Goal: Task Accomplishment & Management: Manage account settings

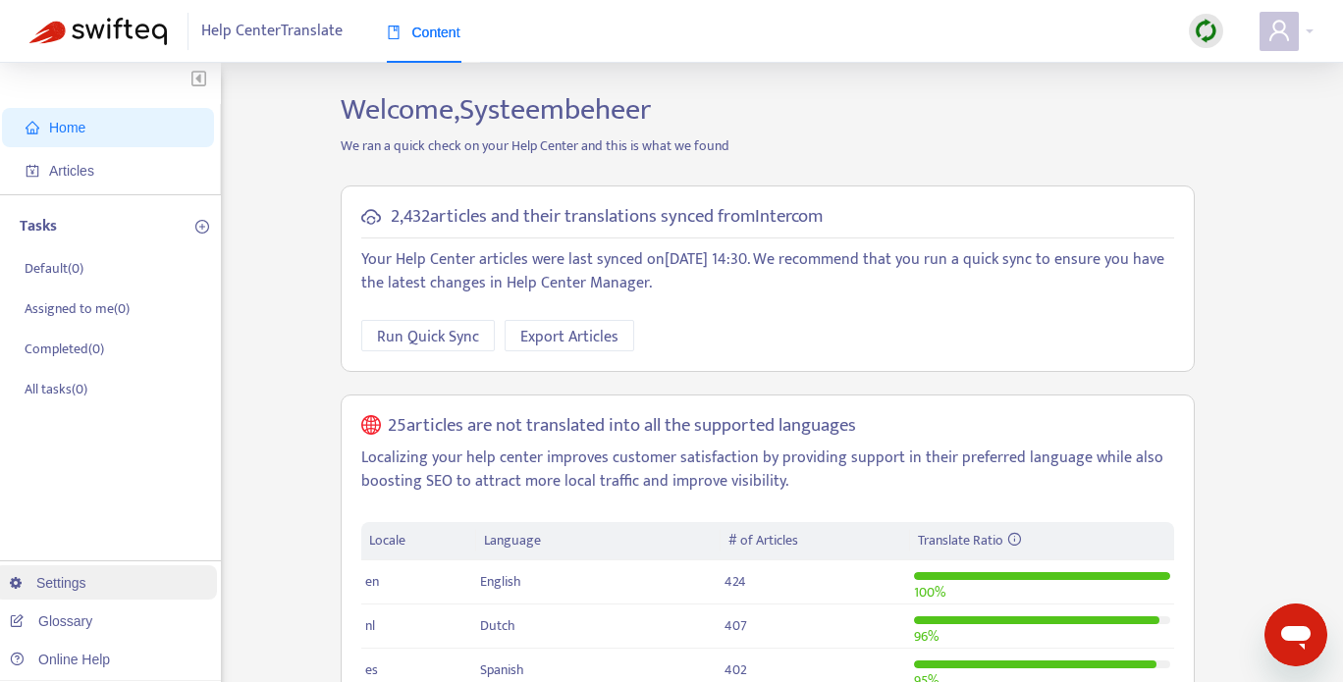
click at [82, 591] on link "Settings" at bounding box center [48, 583] width 77 height 16
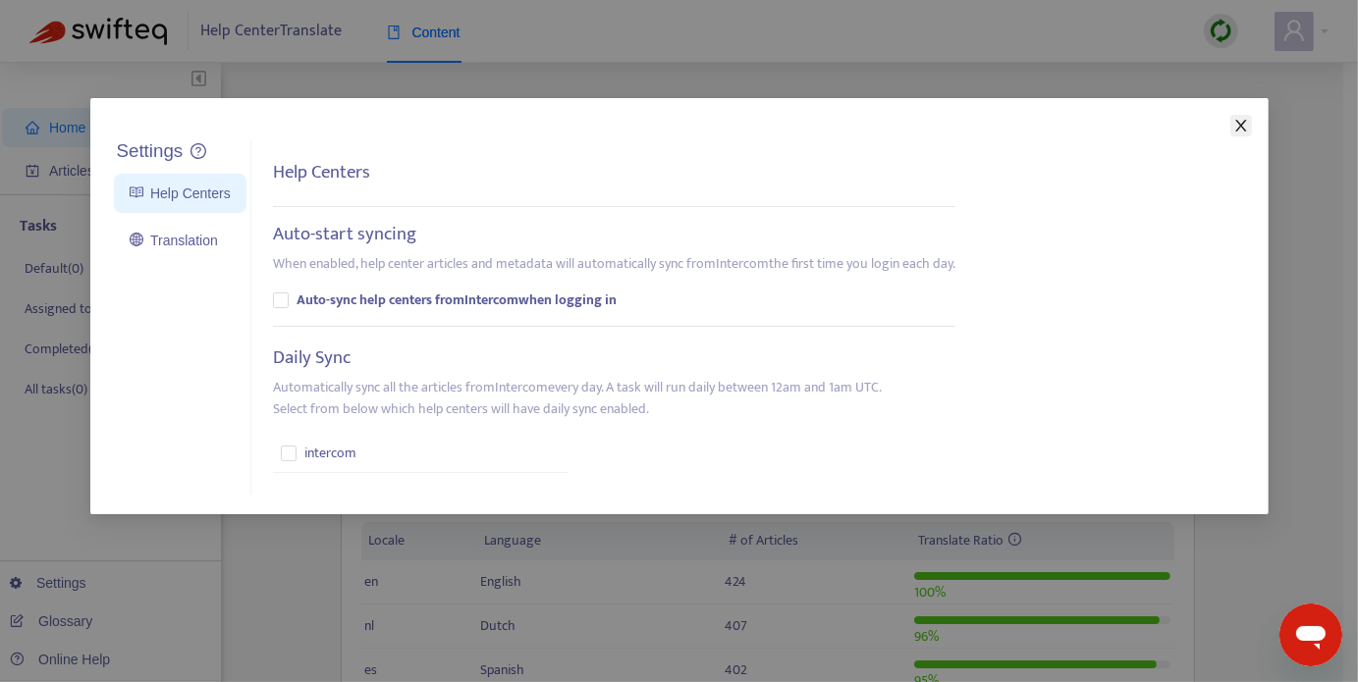
click at [1242, 125] on icon "close" at bounding box center [1241, 126] width 16 height 16
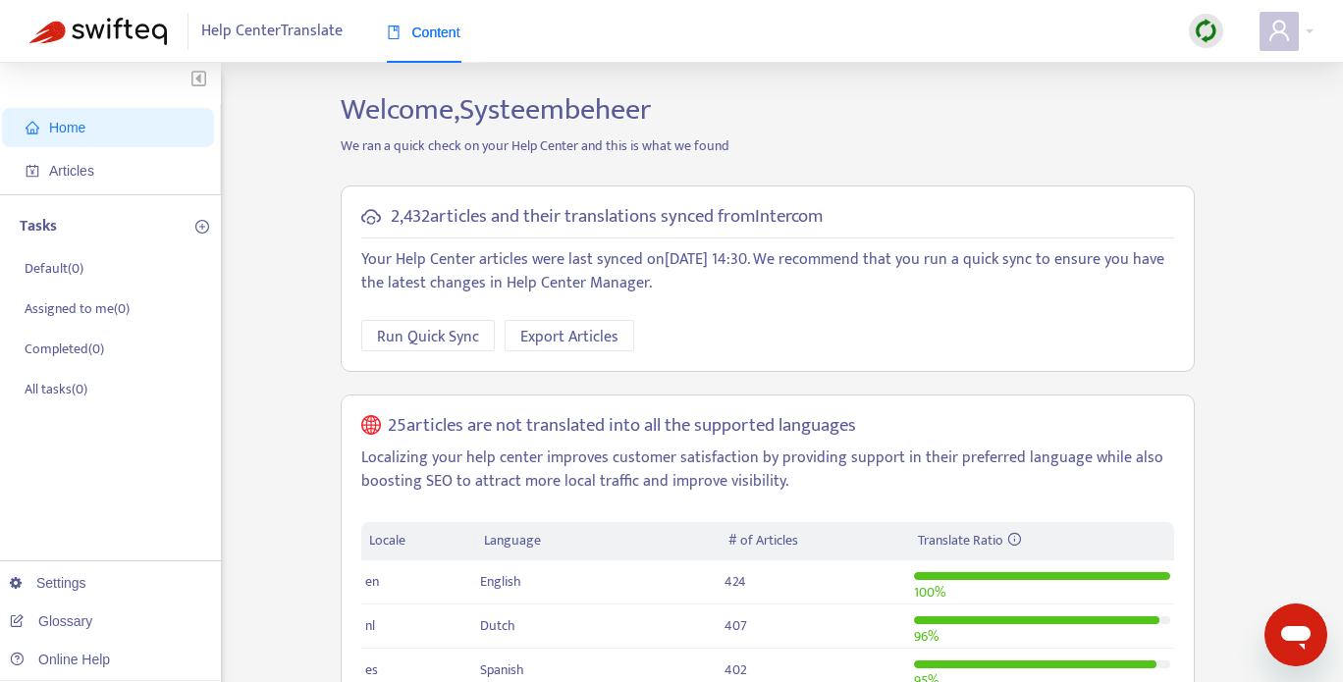
click at [1325, 34] on div "Help Center Translate Content" at bounding box center [671, 31] width 1343 height 63
click at [1314, 35] on div "Help Center Translate Content" at bounding box center [671, 31] width 1343 height 63
click at [1305, 35] on div at bounding box center [1286, 31] width 54 height 39
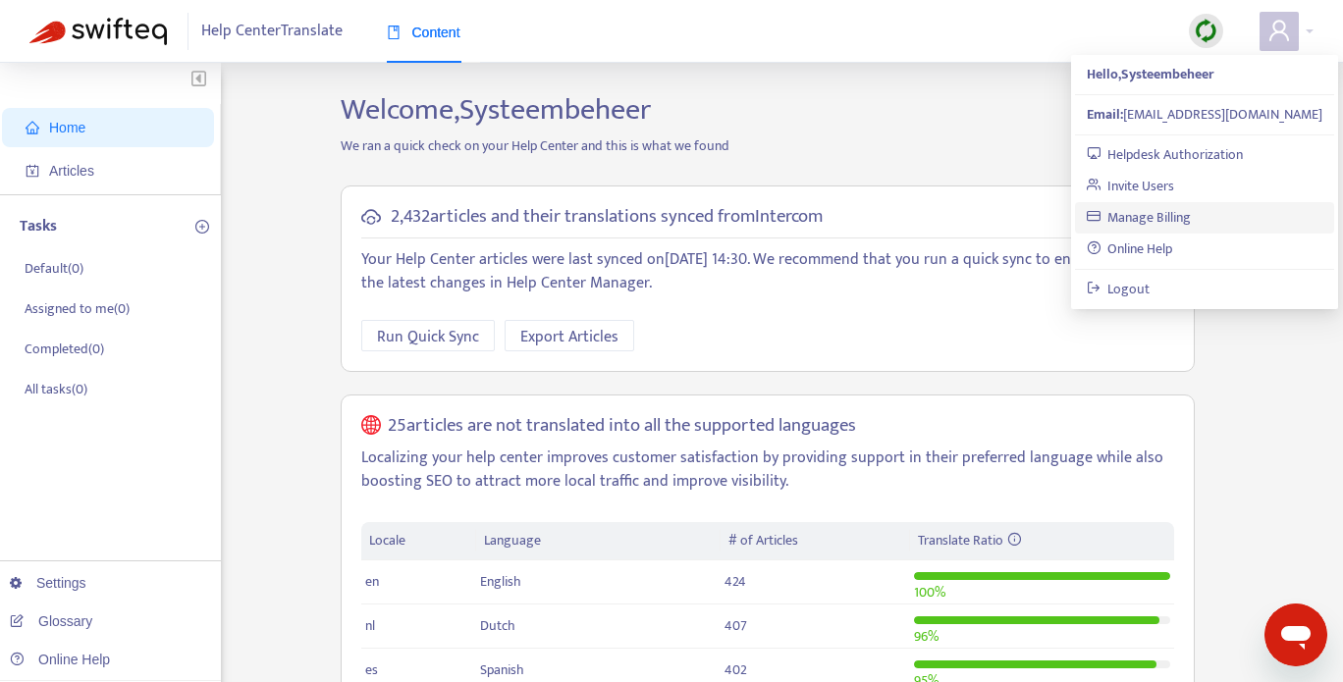
click at [1163, 220] on link "Manage Billing" at bounding box center [1139, 217] width 105 height 23
